Goal: Information Seeking & Learning: Compare options

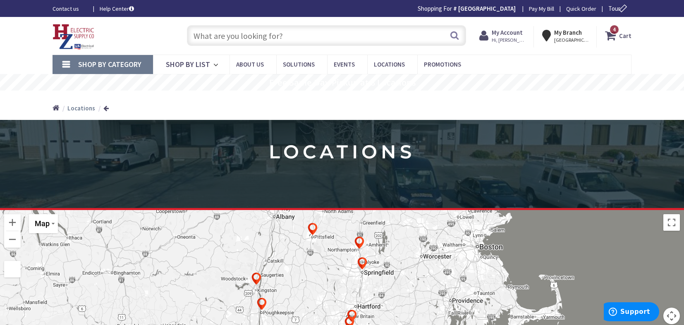
click at [66, 63] on link "Shop By Category" at bounding box center [102, 64] width 100 height 19
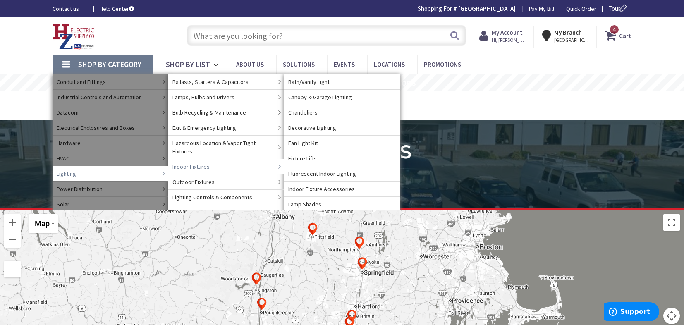
click at [217, 160] on link "Indoor Fixtures" at bounding box center [226, 166] width 116 height 15
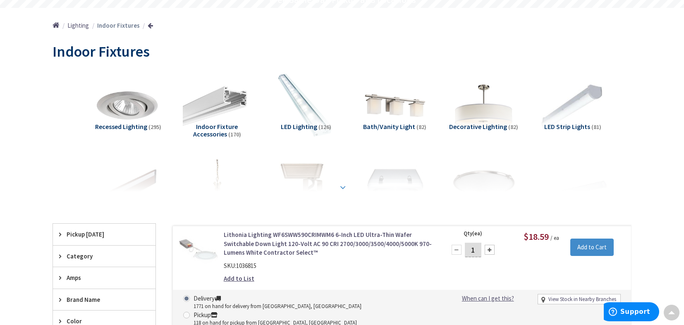
click at [343, 186] on strong at bounding box center [343, 187] width 10 height 9
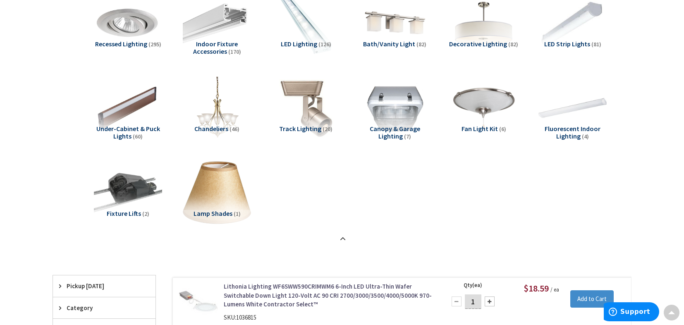
scroll to position [125, 0]
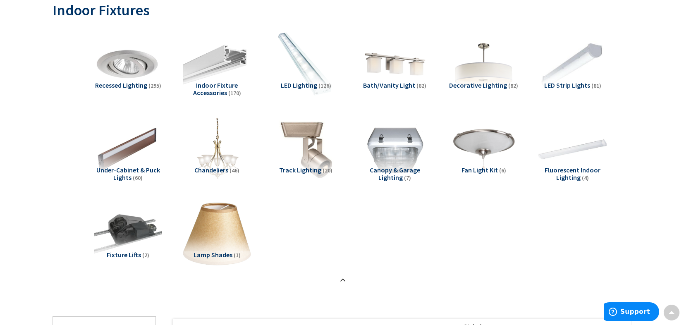
click at [570, 85] on span "LED Strip Lights" at bounding box center [567, 85] width 46 height 8
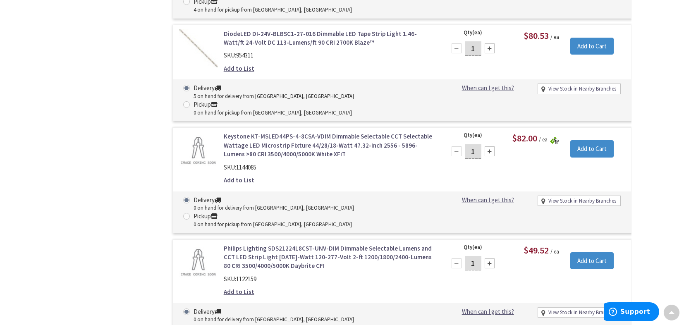
scroll to position [0, 0]
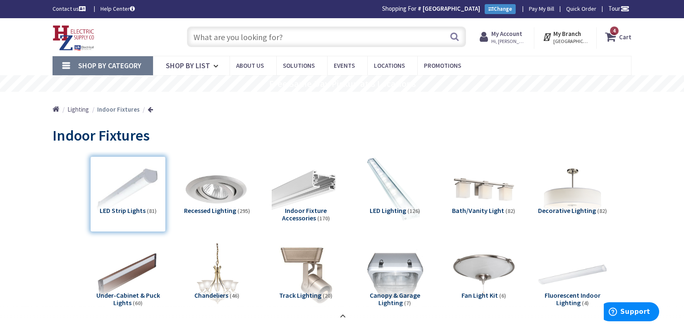
click at [166, 201] on li "LED Strip Lights (81)" at bounding box center [127, 194] width 89 height 76
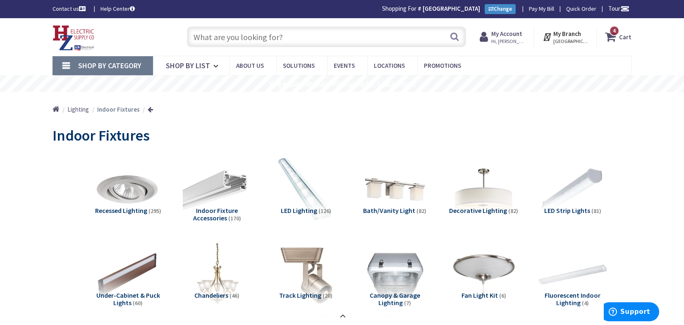
click at [302, 208] on span "LED Lighting" at bounding box center [299, 210] width 36 height 8
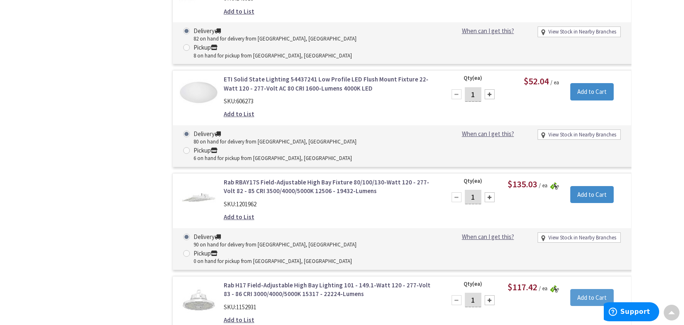
scroll to position [1460, 0]
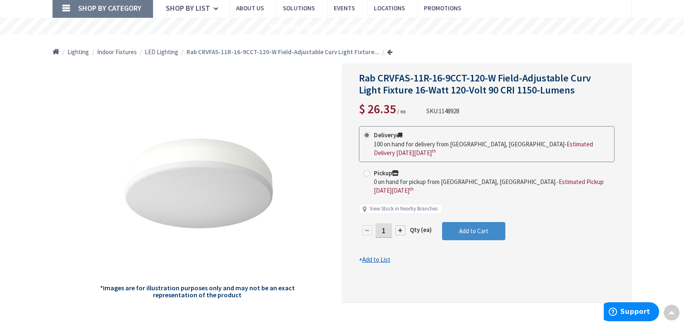
scroll to position [43, 0]
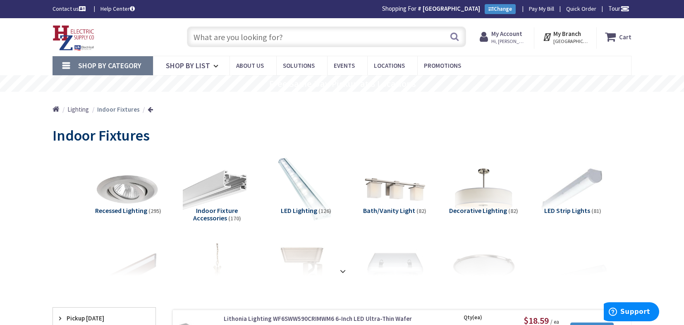
click at [305, 207] on span "LED Lighting" at bounding box center [299, 210] width 36 height 8
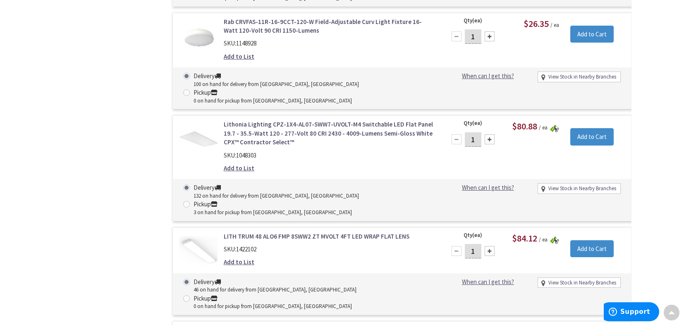
scroll to position [1739, 0]
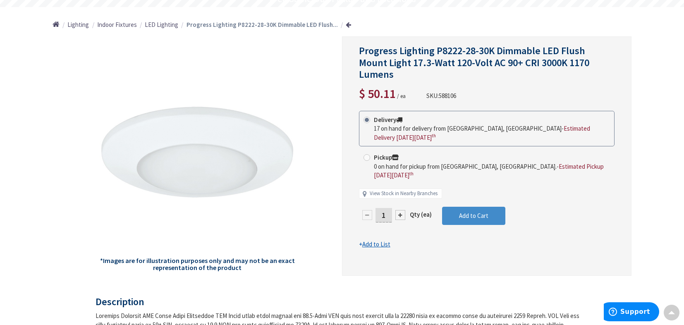
scroll to position [83, 0]
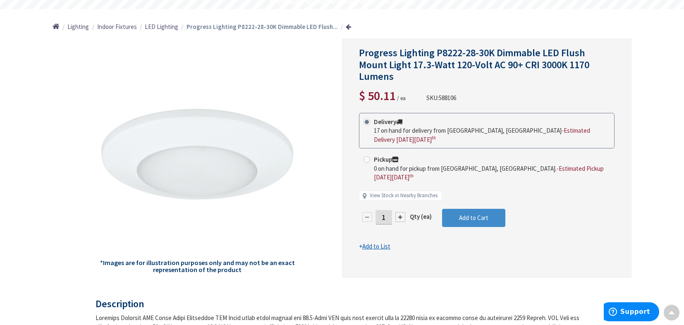
click at [346, 28] on link at bounding box center [348, 27] width 5 height 6
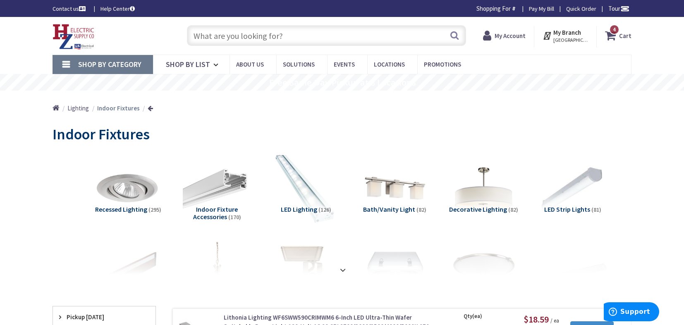
click at [310, 196] on img at bounding box center [305, 188] width 75 height 75
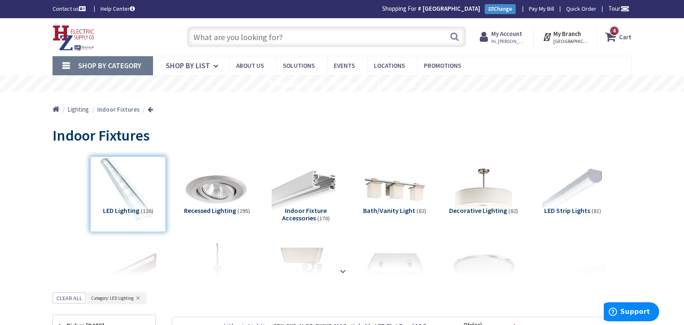
click at [298, 36] on input "text" at bounding box center [326, 36] width 279 height 21
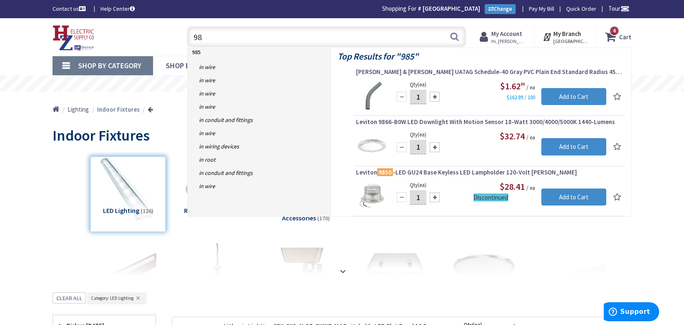
type input "9"
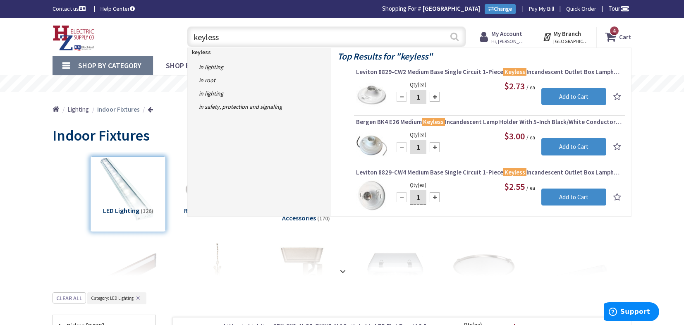
type input "keyless"
click at [455, 35] on button "Search" at bounding box center [454, 36] width 11 height 19
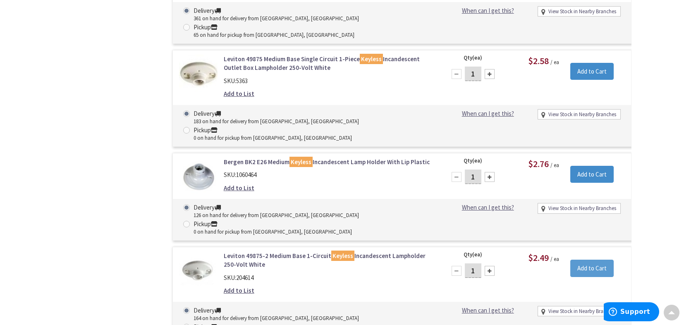
scroll to position [703, 0]
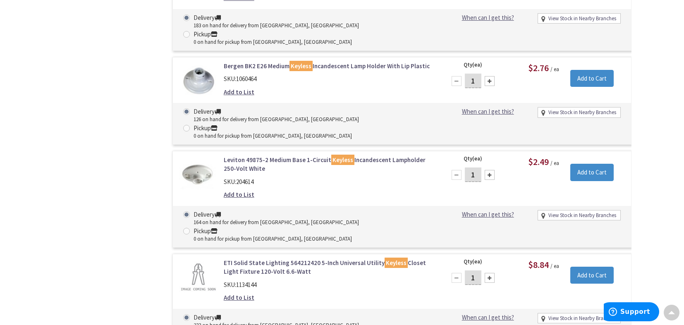
click at [253, 258] on link "ETI Solid State Lighting 564212420 5-Inch Universal Utility Keyless Closet Ligh…" at bounding box center [329, 267] width 210 height 18
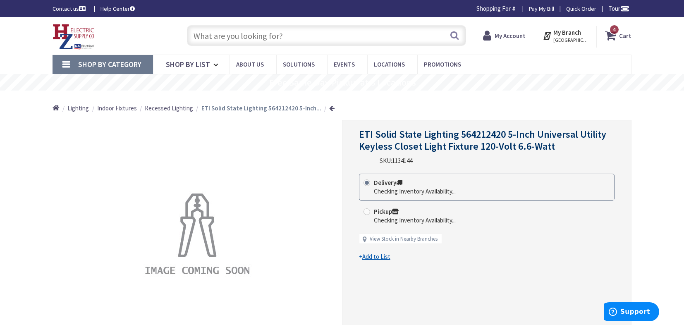
click at [357, 134] on div "ETI Solid State Lighting 564212420 5-Inch Universal Utility Keyless Closet Ligh…" at bounding box center [486, 239] width 289 height 239
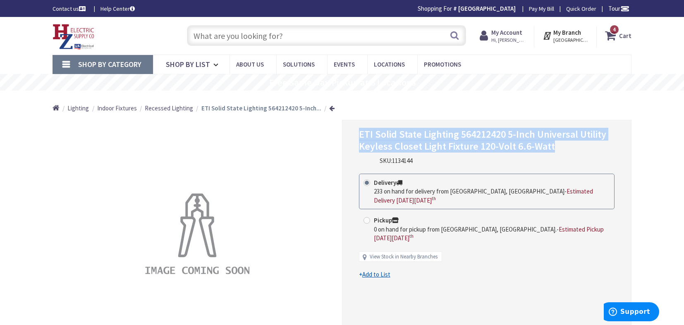
drag, startPoint x: 359, startPoint y: 135, endPoint x: 608, endPoint y: 149, distance: 248.8
click at [608, 149] on h1 "ETI Solid State Lighting 564212420 5-Inch Universal Utility Keyless Closet Ligh…" at bounding box center [486, 141] width 255 height 24
copy span "ETI Solid State Lighting 564212420 5-Inch Universal Utility Keyless Closet Ligh…"
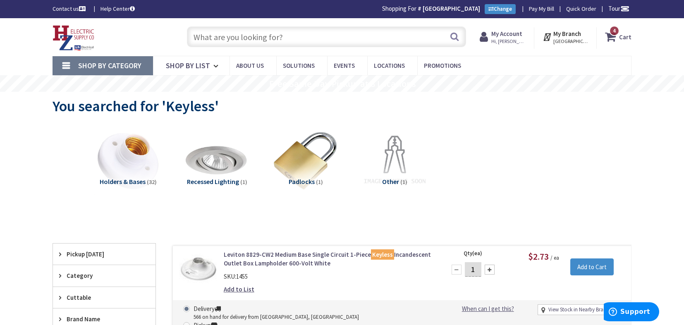
click at [66, 67] on link "Shop By Category" at bounding box center [102, 65] width 100 height 19
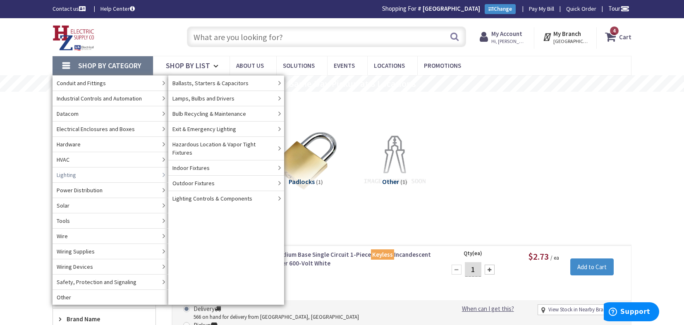
click at [84, 175] on link "Lighting" at bounding box center [110, 174] width 116 height 15
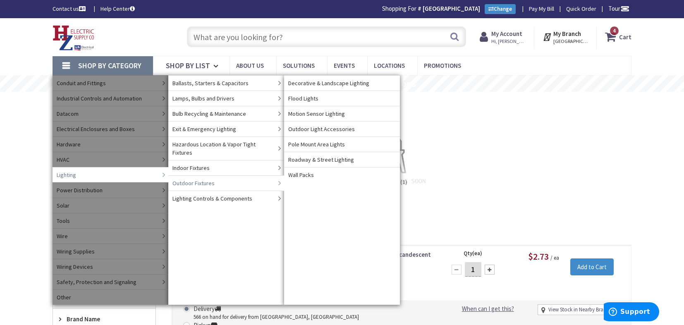
click at [198, 164] on span "Indoor Fixtures" at bounding box center [190, 168] width 37 height 8
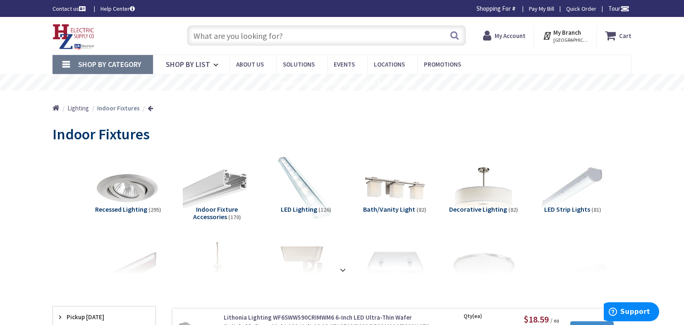
click at [297, 210] on span "LED Lighting" at bounding box center [299, 209] width 36 height 8
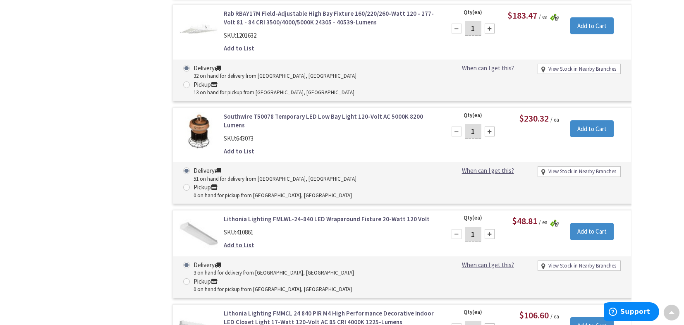
scroll to position [2896, 0]
